Goal: Transaction & Acquisition: Subscribe to service/newsletter

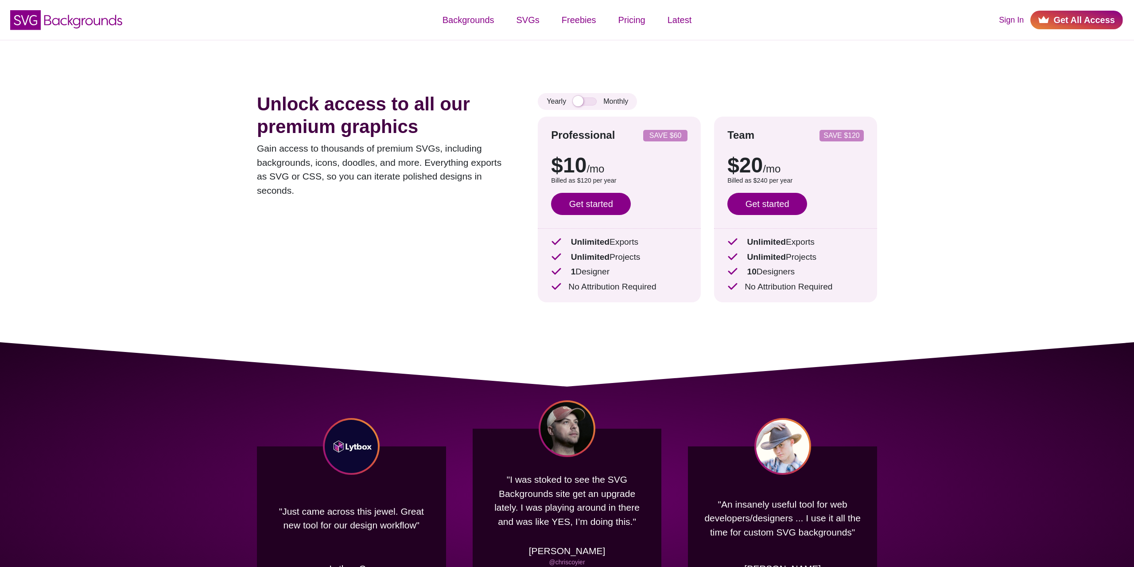
click at [1055, 19] on link "Get All Access" at bounding box center [1076, 20] width 93 height 19
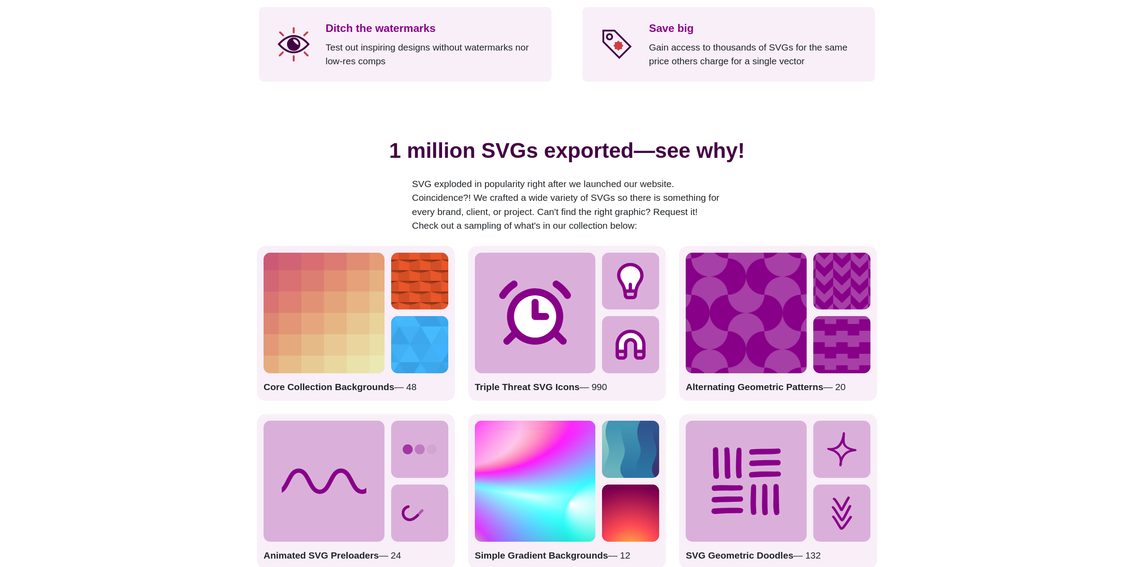
scroll to position [1220, 0]
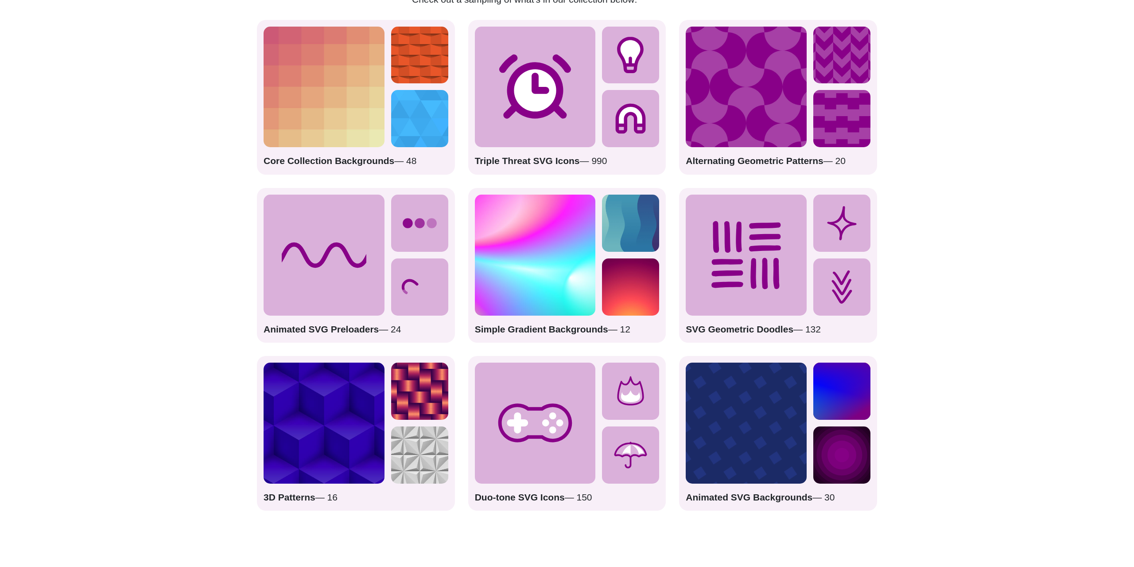
click at [634, 289] on img at bounding box center [630, 286] width 57 height 57
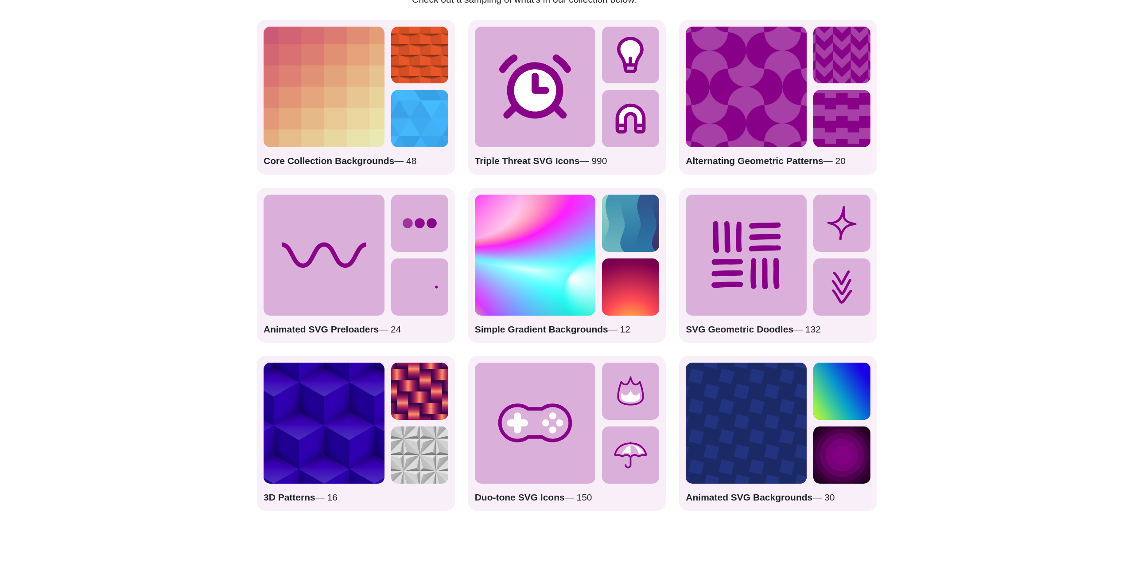
click at [551, 324] on strong "Simple Gradient Backgrounds" at bounding box center [541, 329] width 133 height 10
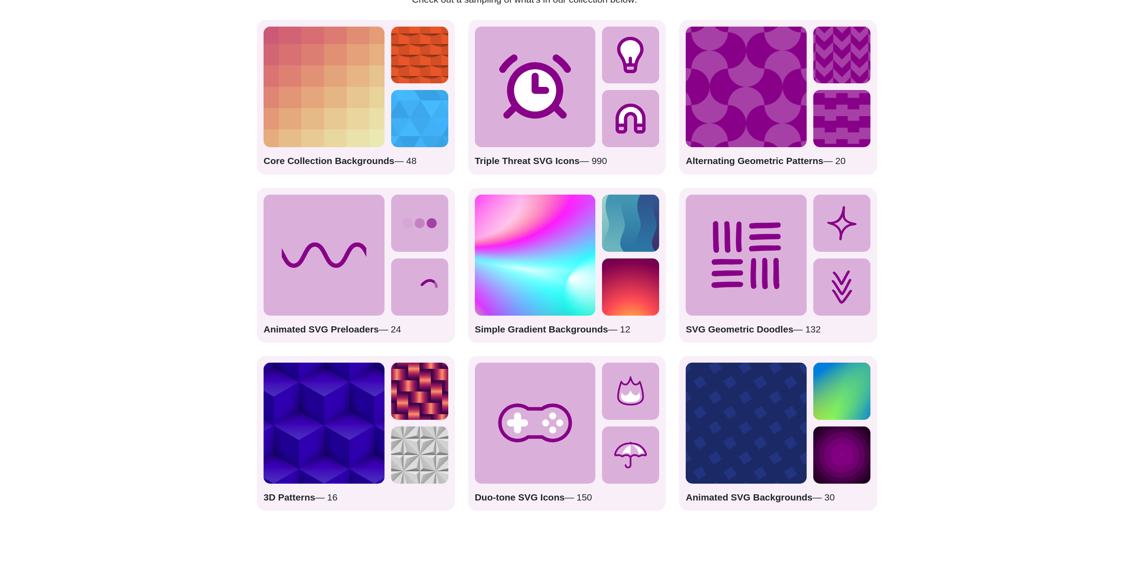
click at [625, 221] on img at bounding box center [630, 222] width 57 height 57
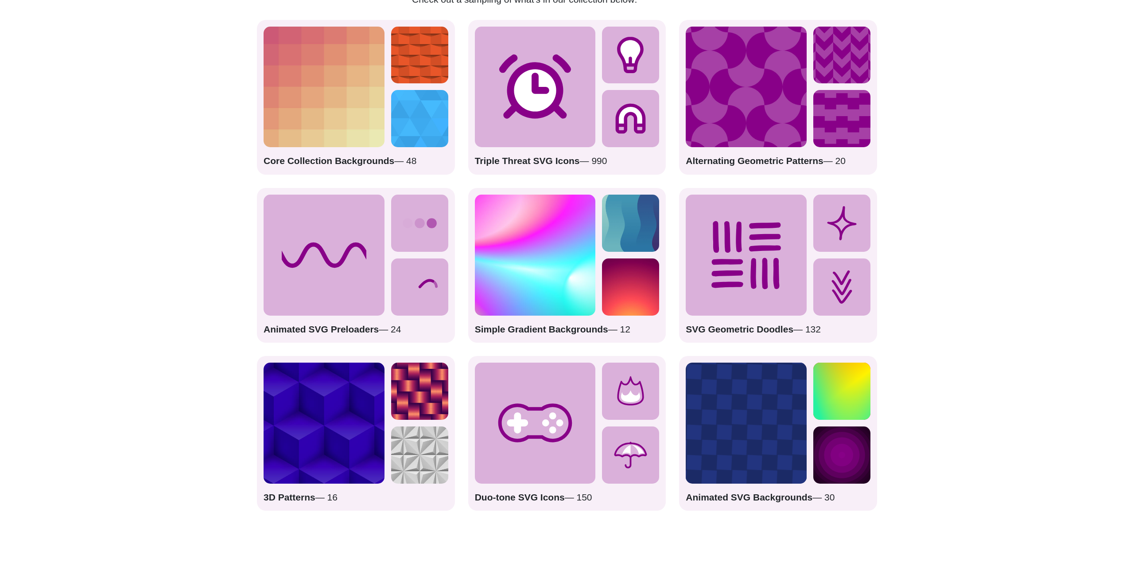
click at [625, 221] on img at bounding box center [630, 222] width 57 height 57
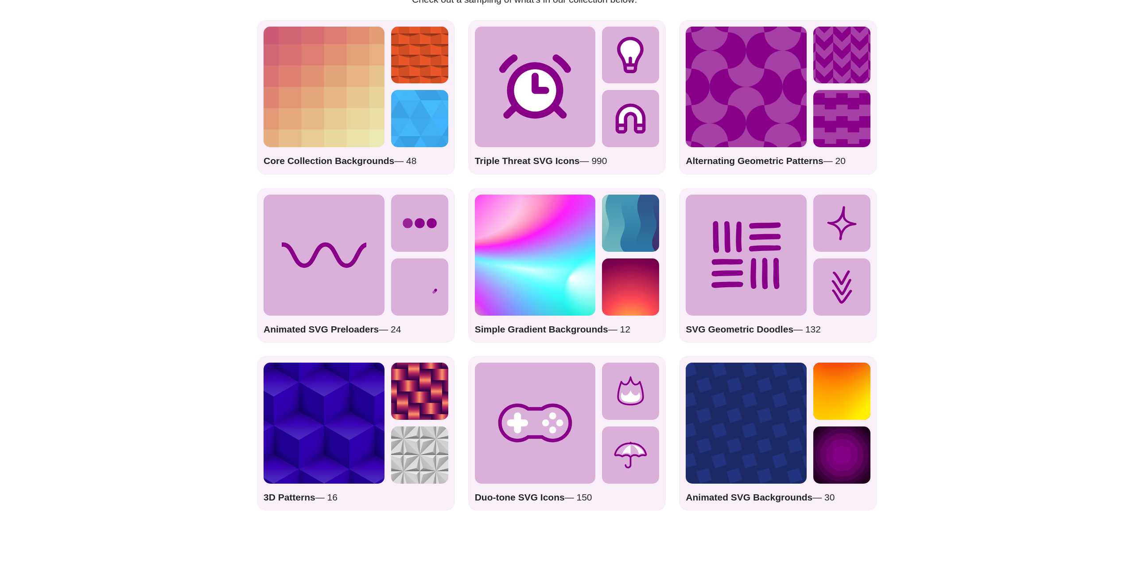
click at [513, 295] on img at bounding box center [535, 254] width 121 height 121
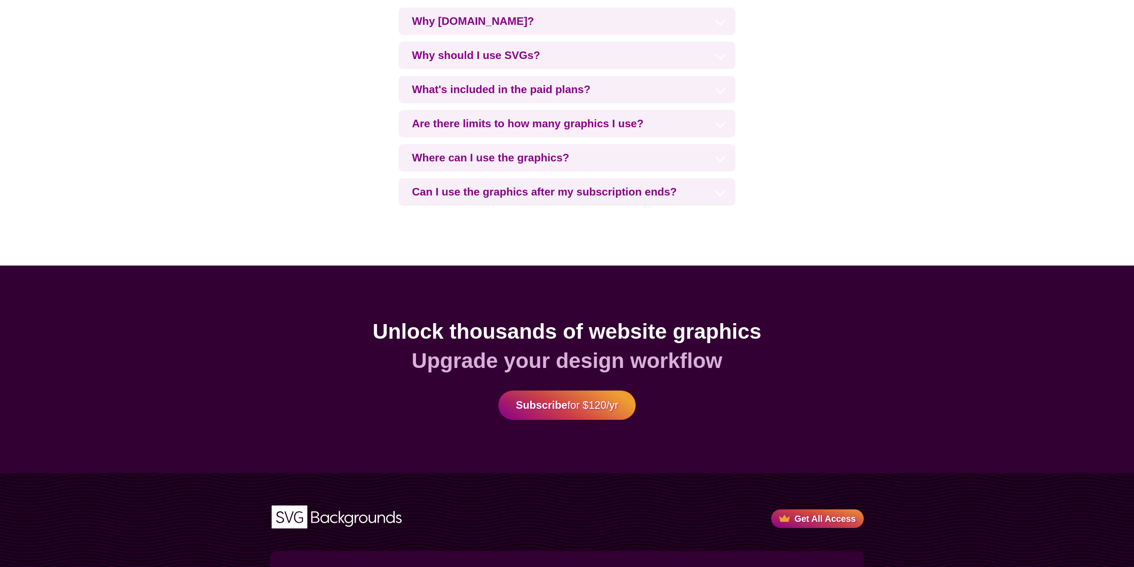
scroll to position [2214, 0]
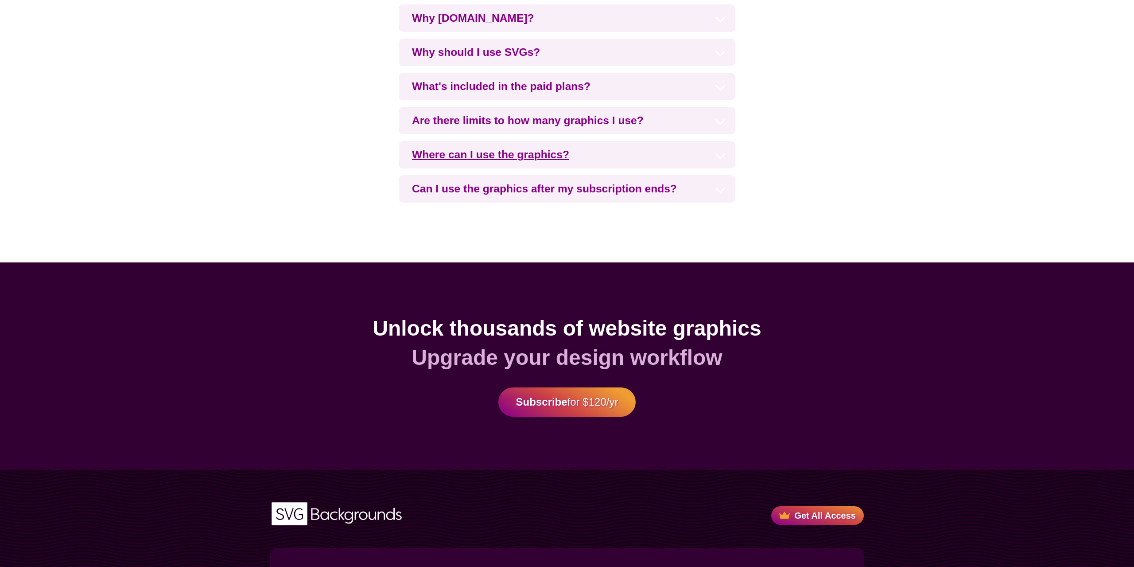
click at [489, 157] on h3 "Where can I use the graphics?" at bounding box center [567, 154] width 337 height 27
